Goal: Task Accomplishment & Management: Manage account settings

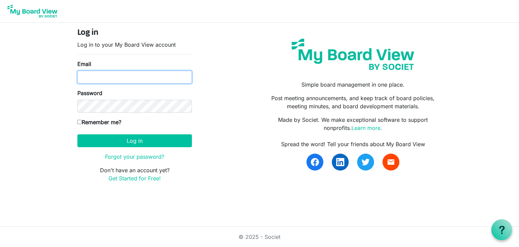
type input "cpletta@4dma.org"
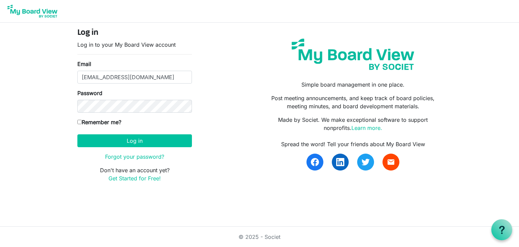
click at [110, 121] on label "Remember me?" at bounding box center [99, 122] width 44 height 8
click at [82, 121] on input "Remember me?" at bounding box center [79, 122] width 4 height 4
checkbox input "true"
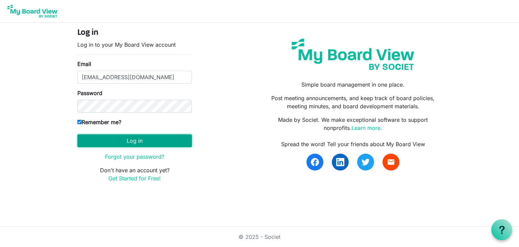
click at [133, 141] on button "Log in" at bounding box center [134, 140] width 115 height 13
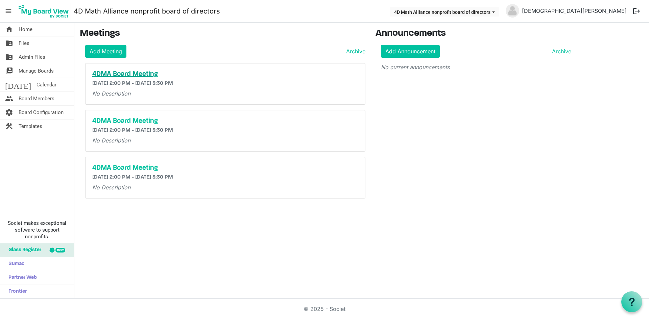
click at [144, 75] on h5 "4DMA Board Meeting" at bounding box center [225, 74] width 266 height 8
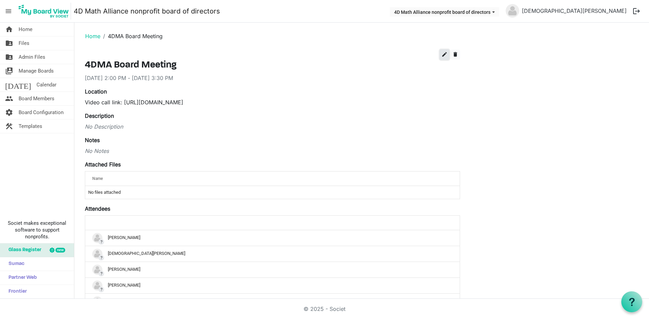
click at [447, 52] on span "edit" at bounding box center [444, 54] width 6 height 6
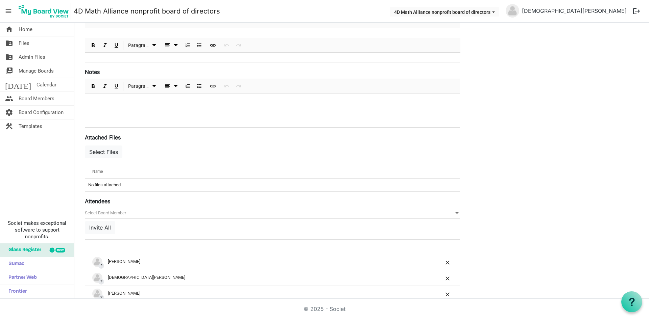
scroll to position [203, 0]
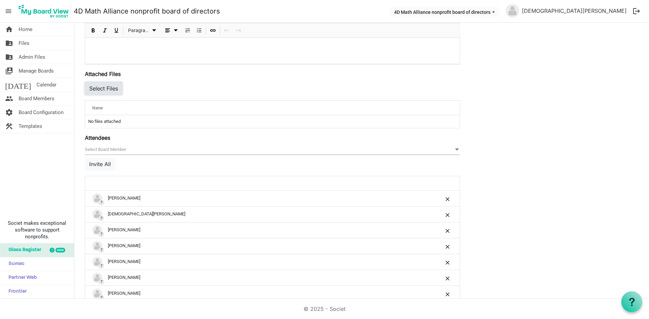
click at [111, 89] on button "Select Files" at bounding box center [104, 88] width 38 height 13
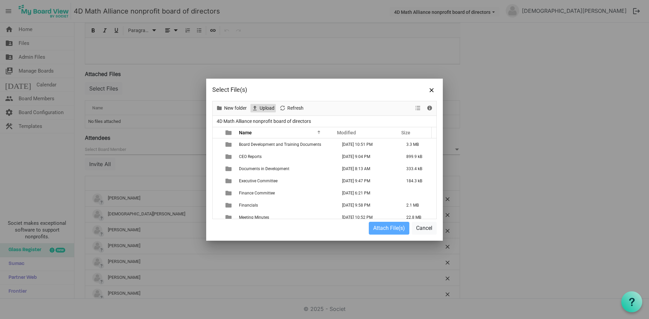
click at [270, 110] on span "Upload" at bounding box center [267, 108] width 16 height 8
click at [433, 87] on button "Close" at bounding box center [431, 90] width 10 height 10
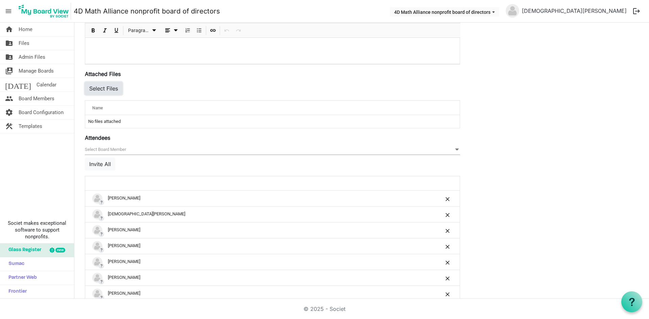
click at [106, 85] on button "Select Files" at bounding box center [104, 88] width 38 height 13
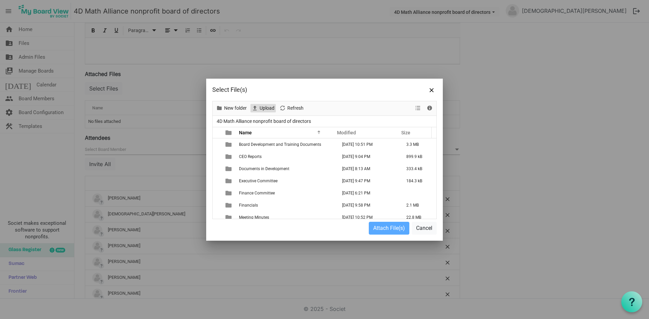
click at [258, 104] on span "Upload" at bounding box center [255, 108] width 8 height 8
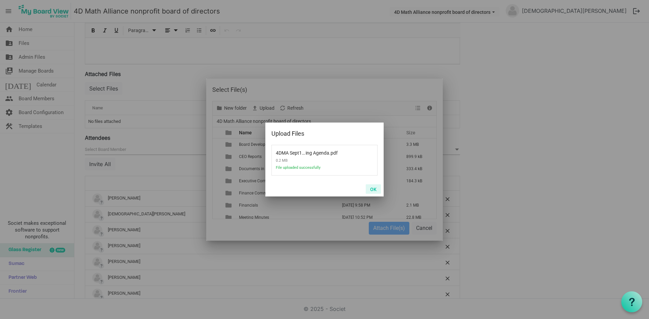
click at [378, 189] on button "OK" at bounding box center [373, 188] width 15 height 9
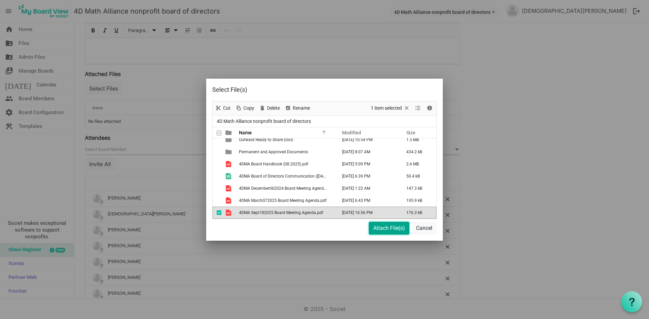
click at [397, 230] on button "Attach File(s)" at bounding box center [389, 228] width 41 height 13
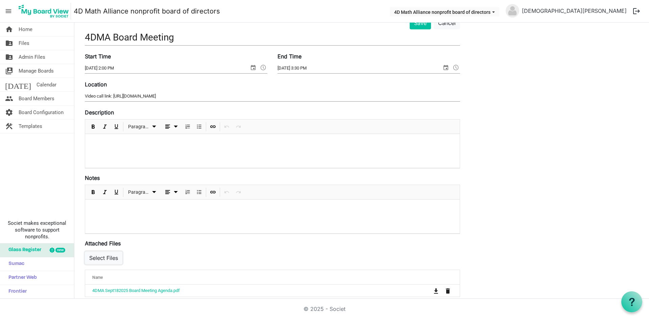
scroll to position [0, 0]
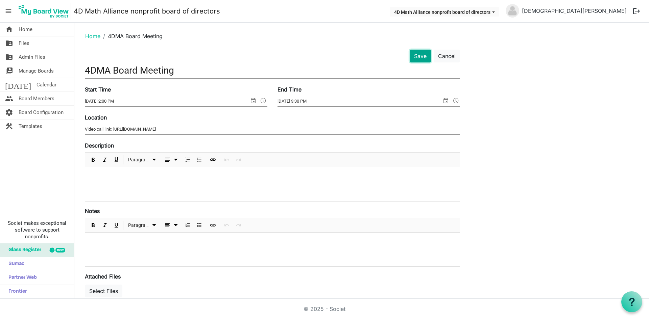
click at [417, 53] on button "Save" at bounding box center [419, 56] width 21 height 13
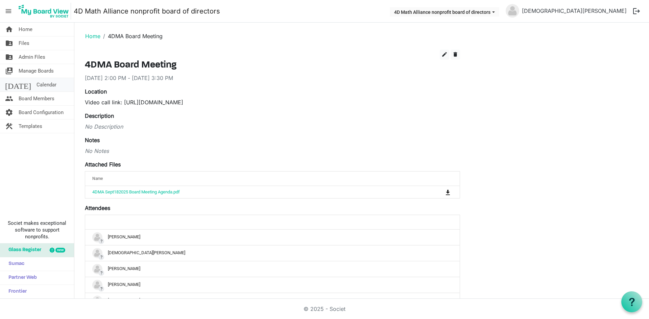
click at [36, 84] on span "Calendar" at bounding box center [46, 85] width 20 height 14
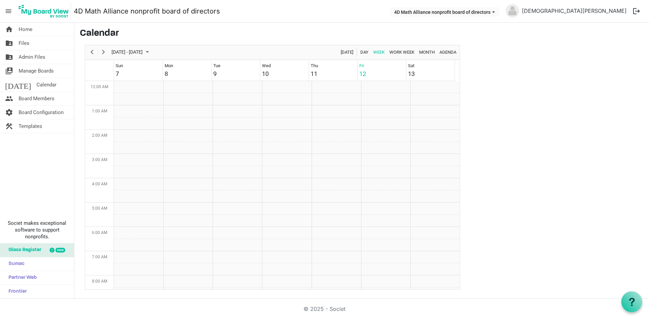
scroll to position [219, 0]
click at [107, 50] on span "Next" at bounding box center [103, 52] width 8 height 8
click at [317, 218] on div "4DMA Board Meeting" at bounding box center [319, 214] width 12 height 22
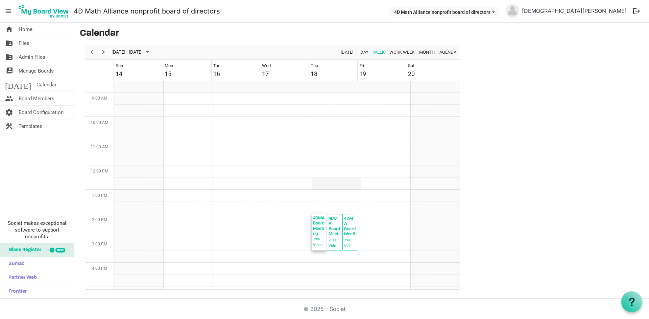
scroll to position [0, 0]
click at [329, 239] on div "2:00 PM - 3:30 PM" at bounding box center [334, 241] width 12 height 6
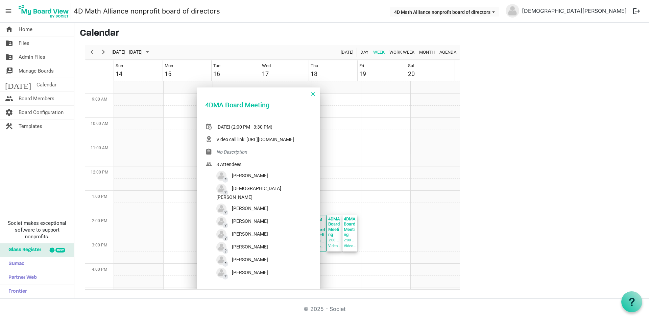
click at [345, 229] on div "4DMA Board Meeting" at bounding box center [350, 226] width 12 height 22
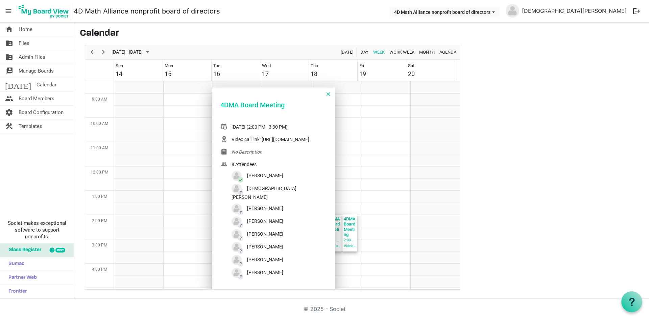
click at [338, 232] on div "4DMA Board Meeting 2:00 PM - 3:30 PM Video call link: https://meet.google.com/w…" at bounding box center [334, 233] width 15 height 36
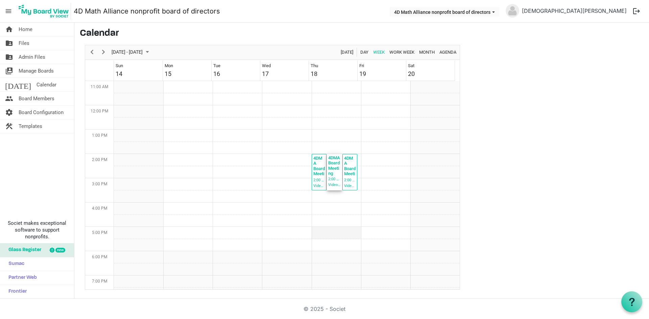
scroll to position [308, 0]
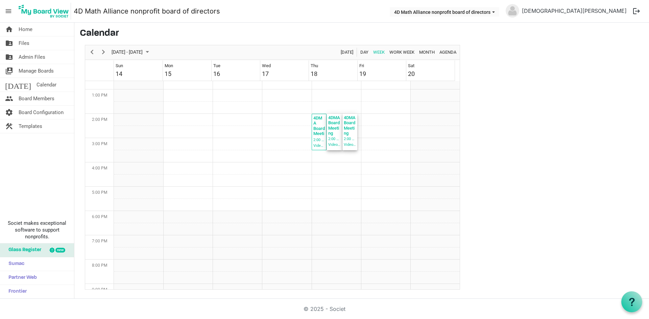
click at [349, 146] on div "Video call link: https://meet.google.com/wgc-xhaz-pgb" at bounding box center [350, 145] width 12 height 6
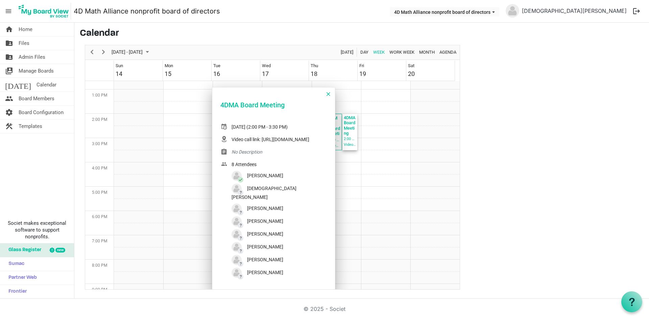
click at [463, 145] on div "September 14 - 20, 2025 Today Day Week Work Week Month Agenda Sun 14 Mon 15 Tue…" at bounding box center [272, 167] width 385 height 245
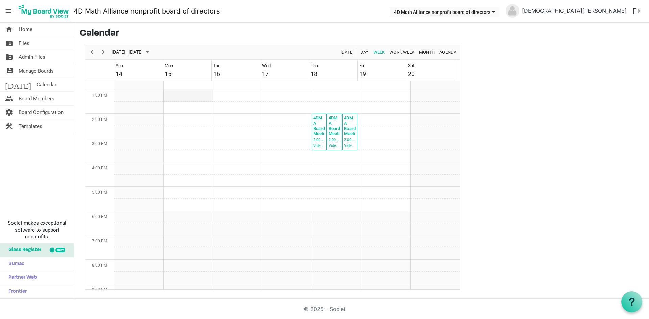
scroll to position [279, 0]
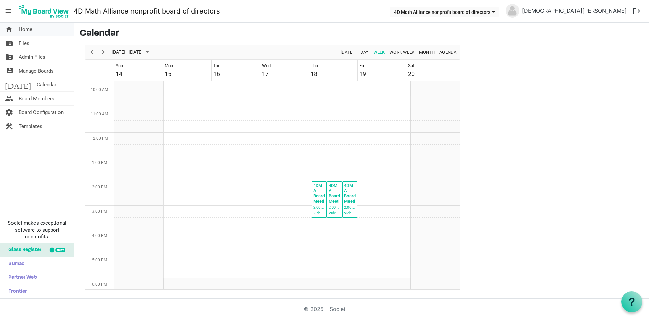
click at [54, 33] on link "home Home" at bounding box center [37, 30] width 74 height 14
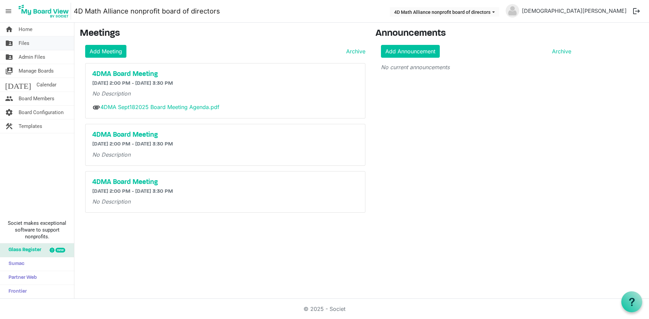
click at [40, 46] on link "folder_shared Files" at bounding box center [37, 43] width 74 height 14
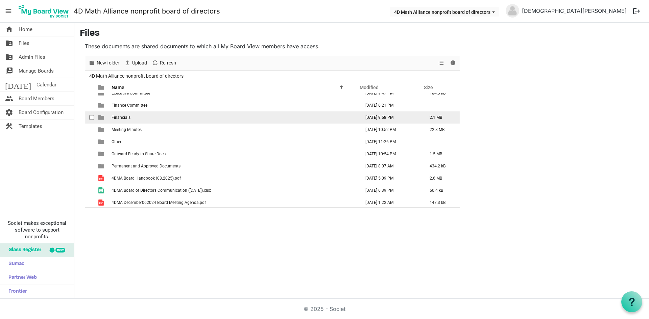
scroll to position [68, 0]
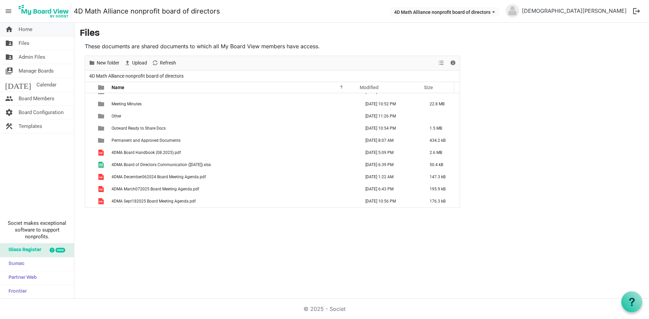
click at [50, 30] on link "home Home" at bounding box center [37, 30] width 74 height 14
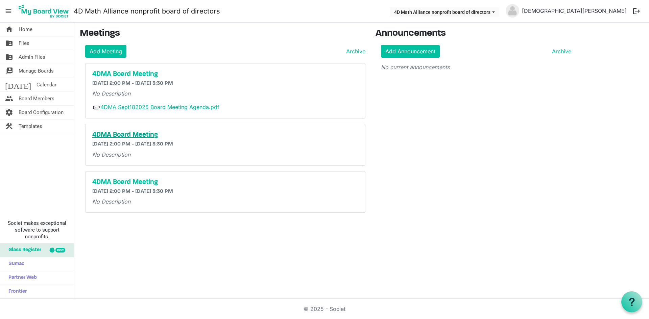
click at [150, 136] on h5 "4DMA Board Meeting" at bounding box center [225, 135] width 266 height 8
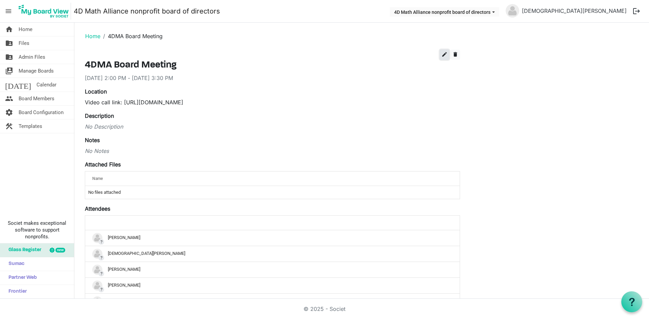
click at [442, 56] on span "edit" at bounding box center [444, 54] width 6 height 6
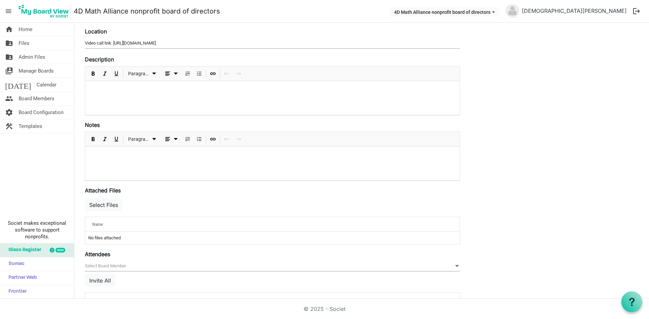
scroll to position [203, 0]
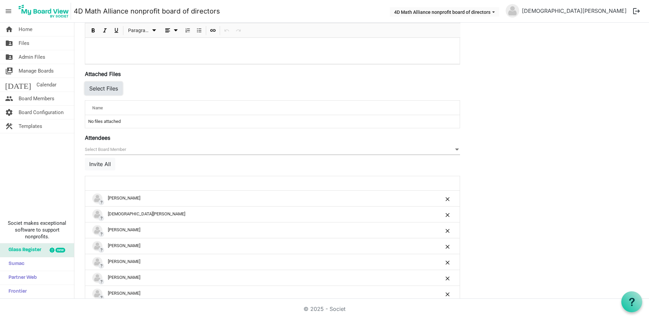
click at [116, 94] on button "Select Files" at bounding box center [104, 88] width 38 height 13
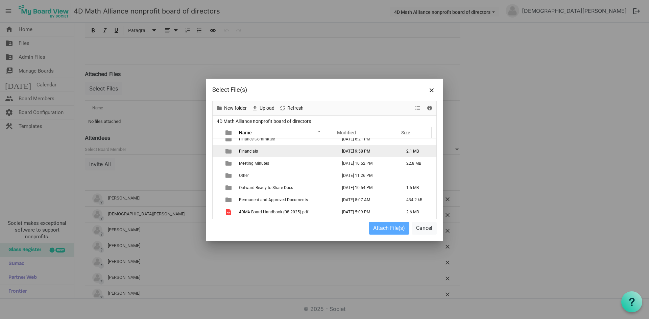
scroll to position [102, 0]
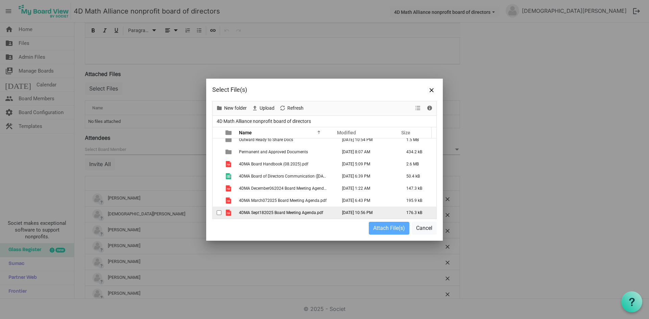
click at [297, 212] on span "4DMA Sept182025 Board Meeting Agenda.pdf" at bounding box center [281, 212] width 84 height 5
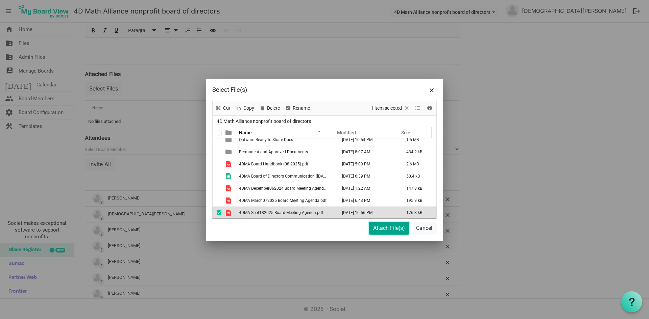
click at [384, 229] on button "Attach File(s)" at bounding box center [389, 228] width 41 height 13
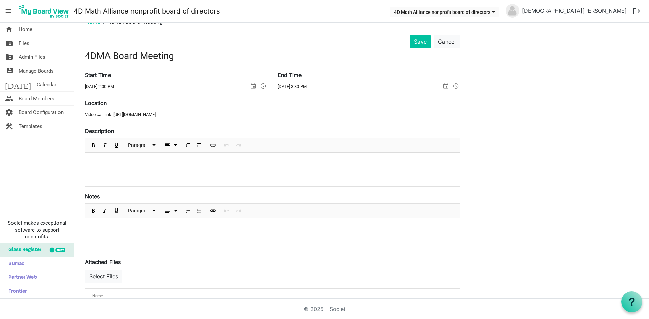
scroll to position [0, 0]
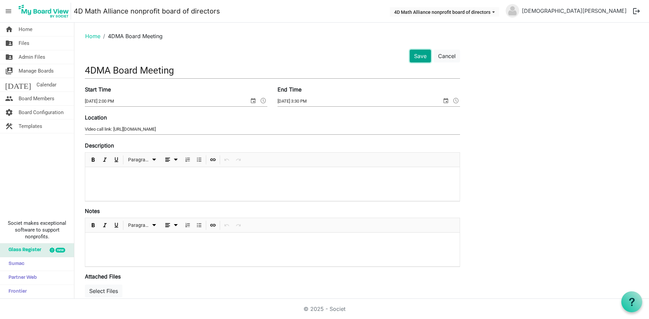
click at [414, 57] on button "Save" at bounding box center [419, 56] width 21 height 13
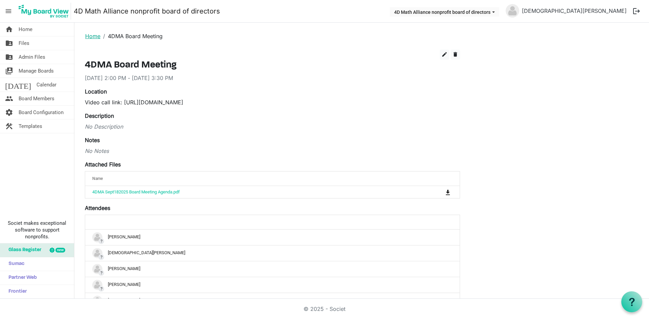
click at [99, 34] on link "Home" at bounding box center [92, 36] width 15 height 7
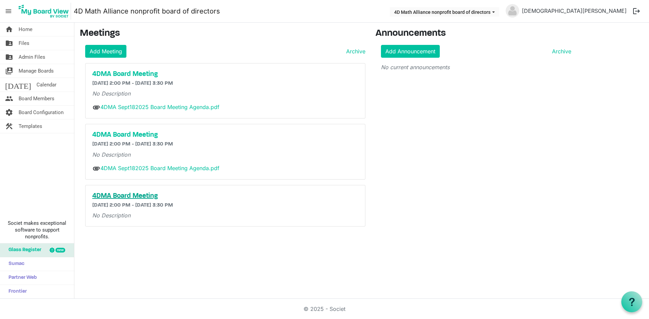
click at [143, 194] on h5 "4DMA Board Meeting" at bounding box center [225, 196] width 266 height 8
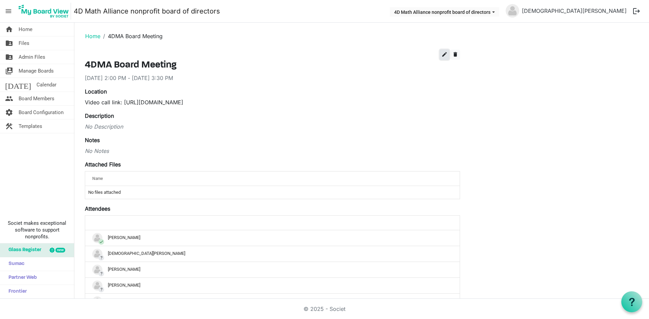
click at [442, 59] on button "edit" at bounding box center [444, 55] width 9 height 10
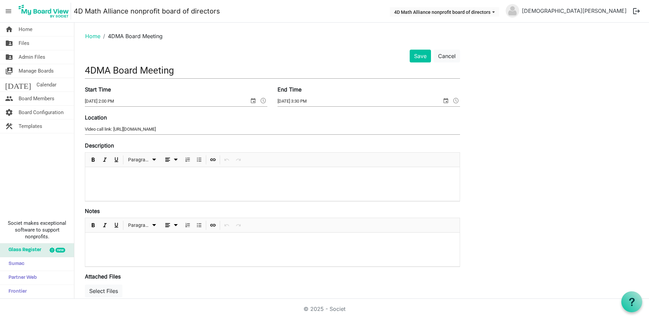
scroll to position [203, 0]
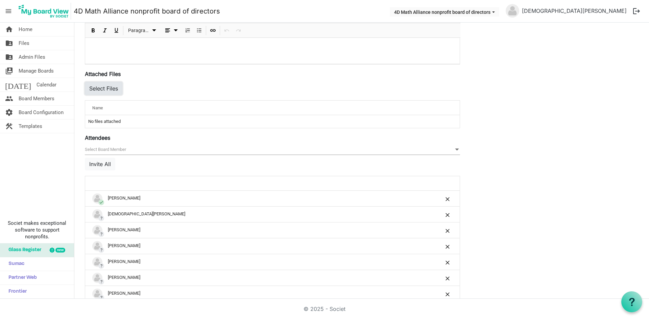
click at [113, 90] on button "Select Files" at bounding box center [104, 88] width 38 height 13
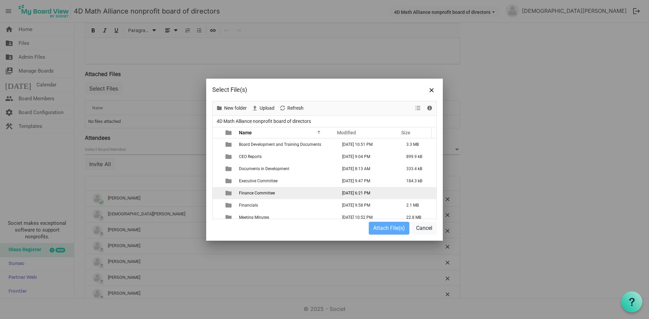
scroll to position [102, 0]
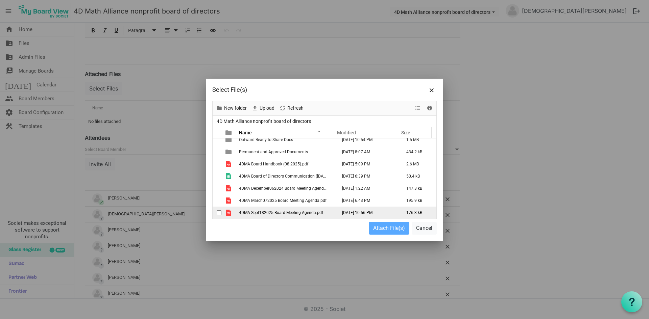
click at [280, 209] on td "4DMA Sept182025 Board Meeting Agenda.pdf" at bounding box center [286, 213] width 98 height 12
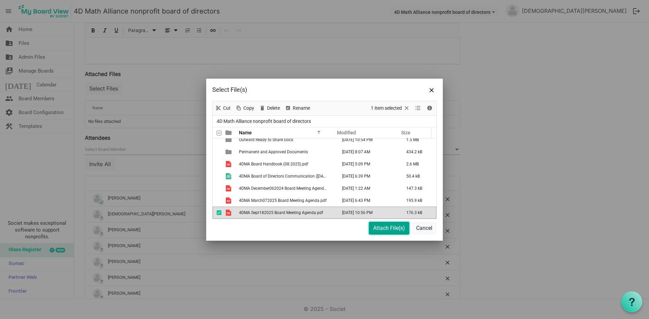
click at [389, 228] on button "Attach File(s)" at bounding box center [389, 228] width 41 height 13
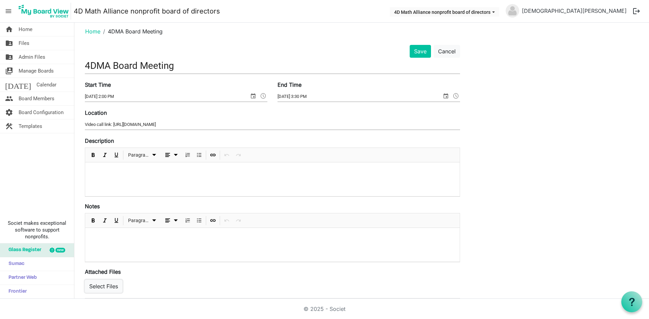
scroll to position [0, 0]
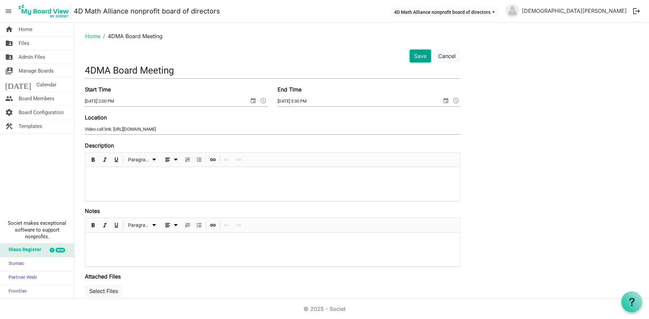
click at [415, 54] on button "Save" at bounding box center [419, 56] width 21 height 13
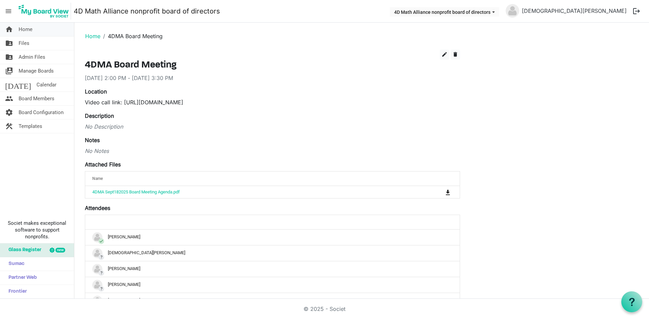
click at [39, 24] on link "home Home" at bounding box center [37, 30] width 74 height 14
